Goal: Navigation & Orientation: Find specific page/section

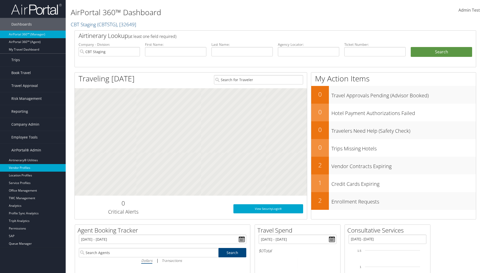
click at [33, 168] on link "Vendor Profiles" at bounding box center [33, 168] width 66 height 8
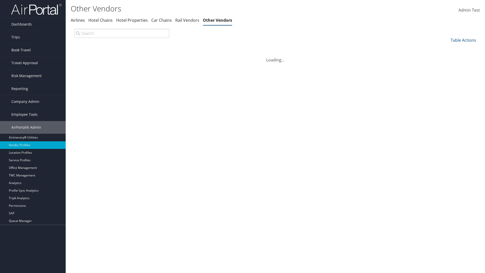
click at [99, 48] on th "Code" at bounding box center [118, 48] width 94 height 10
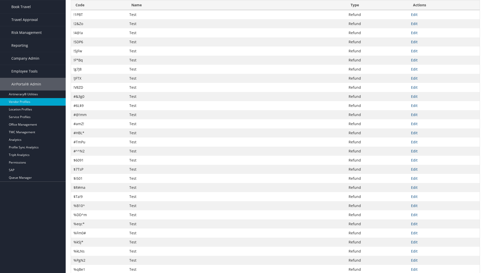
click at [99, 5] on th "Code" at bounding box center [99, 5] width 56 height 10
click at [236, 5] on th "Name" at bounding box center [236, 5] width 219 height 10
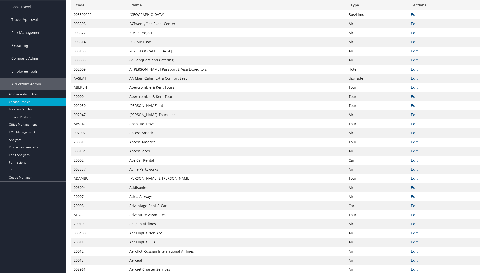
click at [236, 5] on th "Name" at bounding box center [236, 5] width 219 height 10
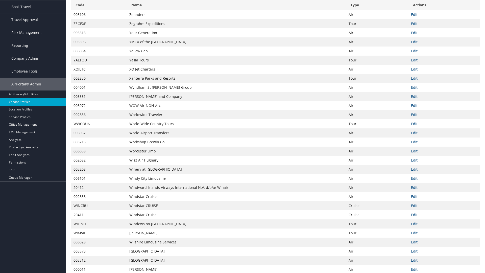
click at [377, 10] on th "Type" at bounding box center [377, 5] width 62 height 10
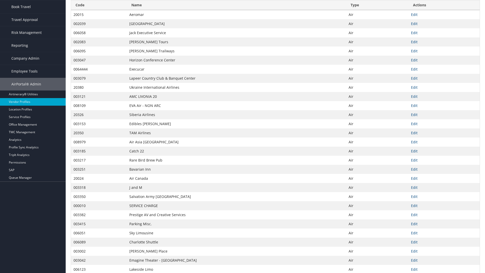
click at [377, 5] on th "Type" at bounding box center [377, 5] width 62 height 10
